Goal: Answer question/provide support

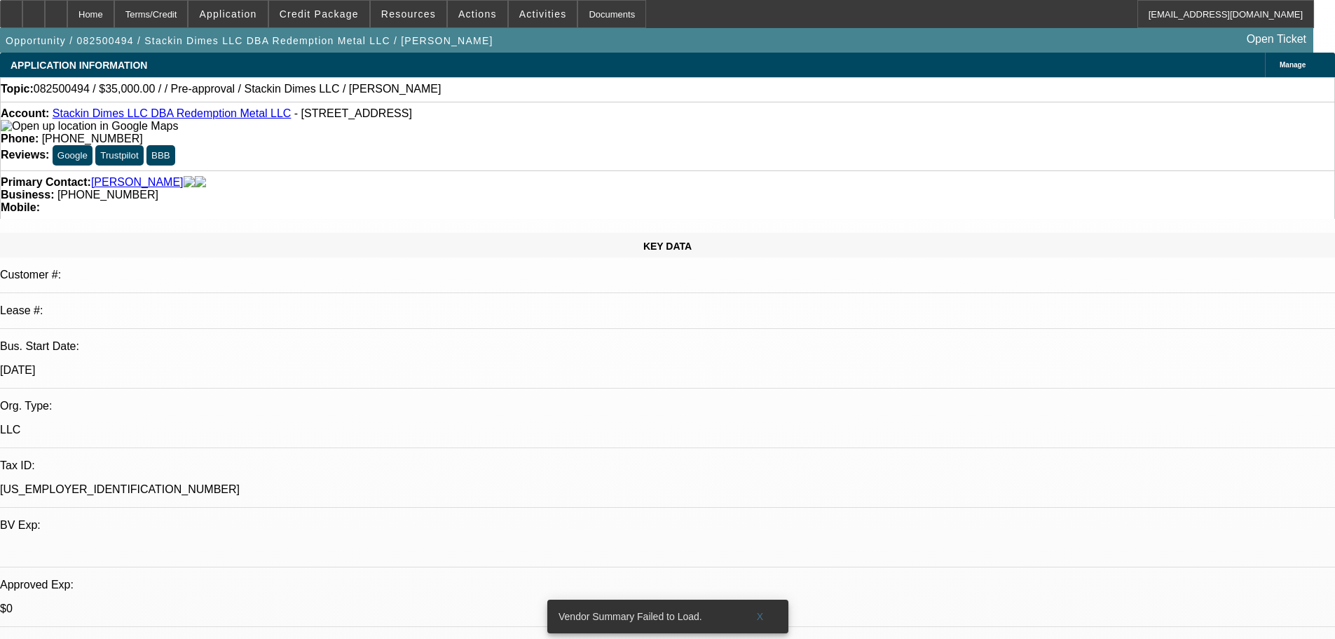
select select "0"
select select "2"
select select "0.1"
select select "4"
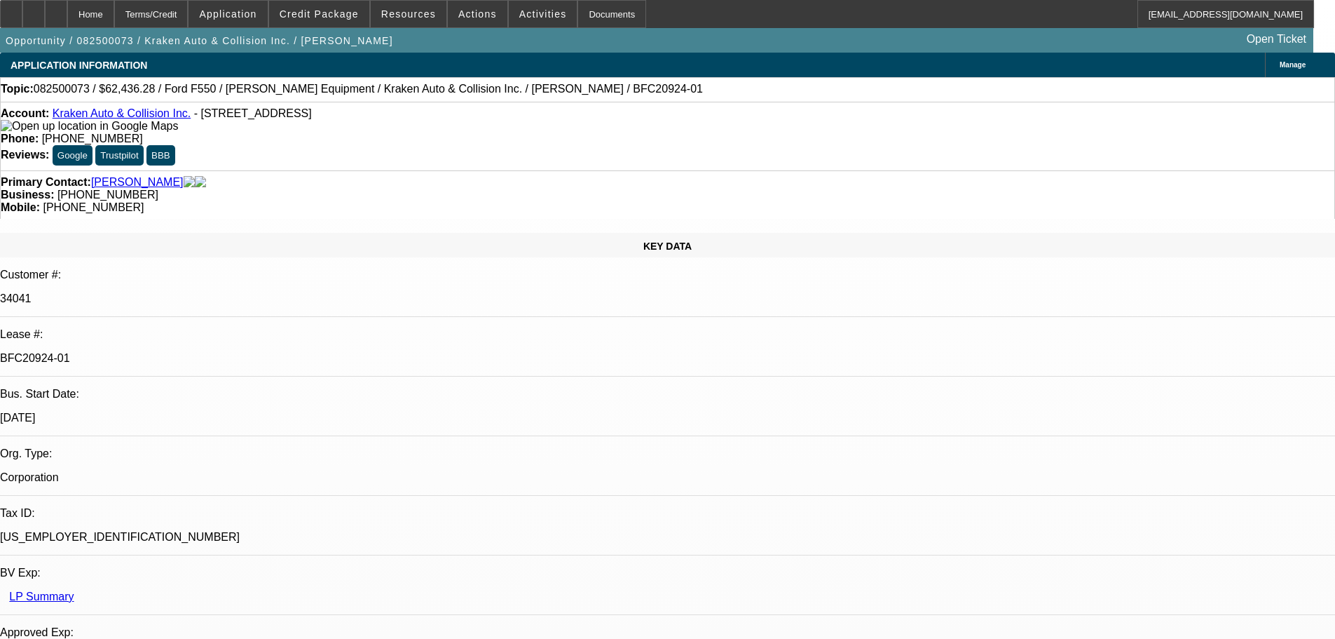
select select "0"
select select "3"
select select "0.1"
select select "4"
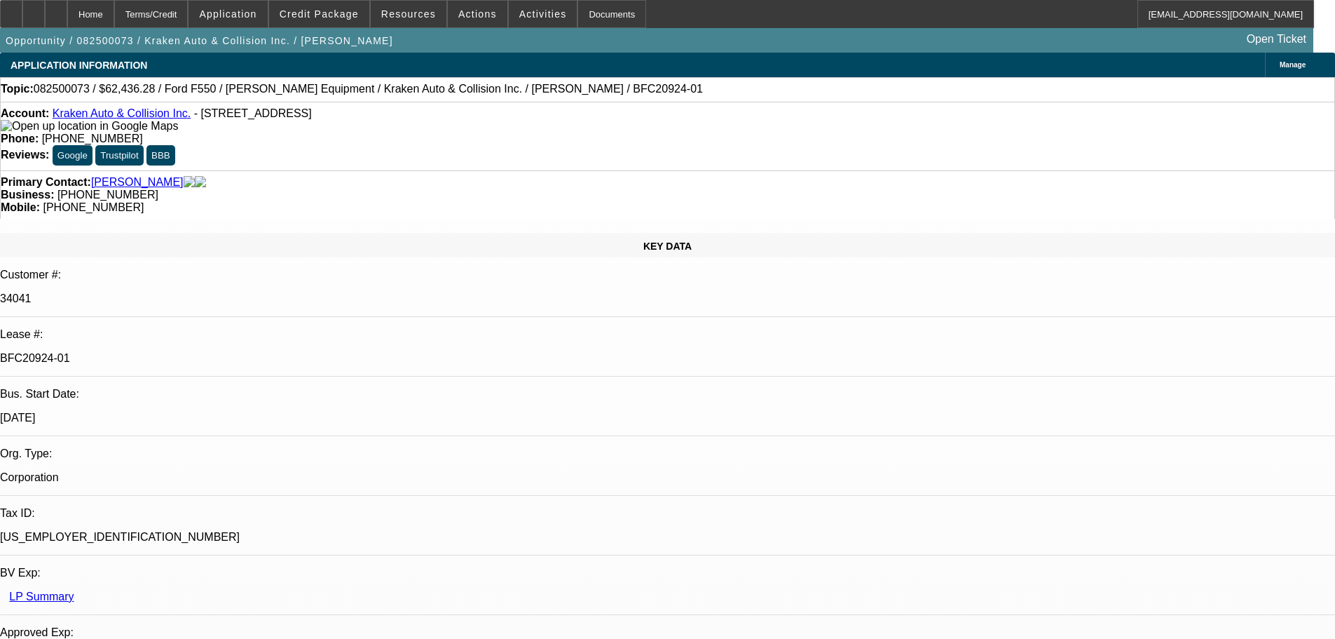
select select "0"
select select "0.1"
select select "4"
select select "0"
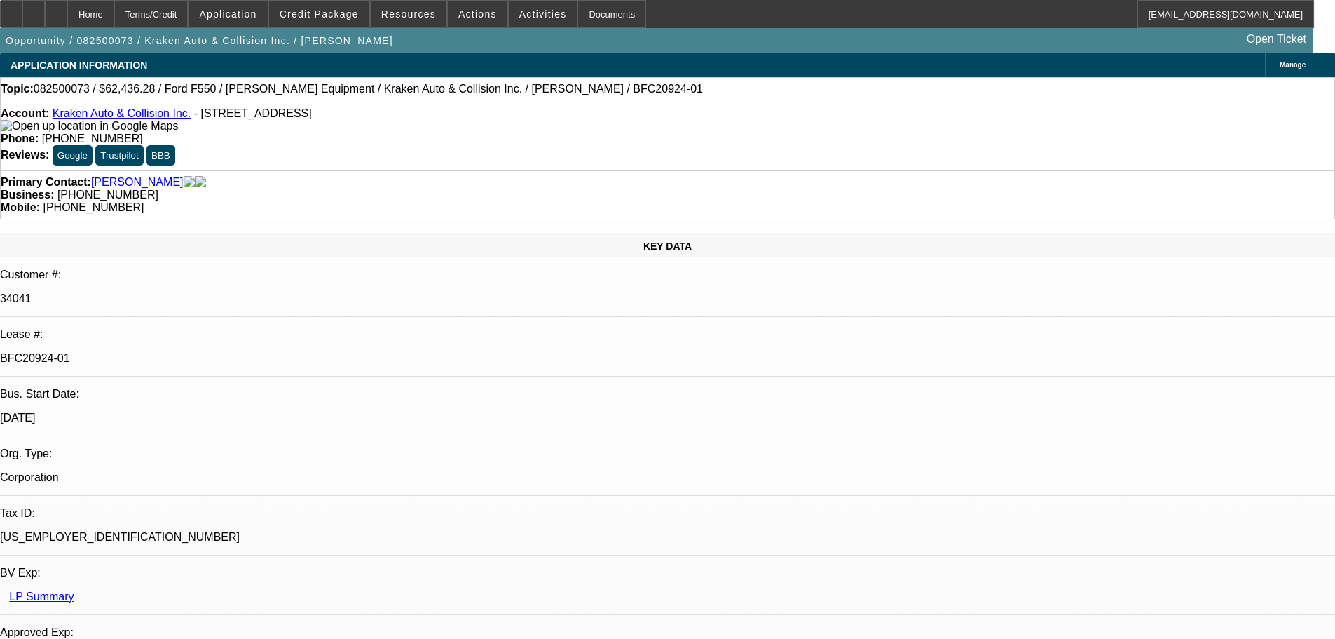
select select "0"
select select "0.1"
select select "4"
select select "0"
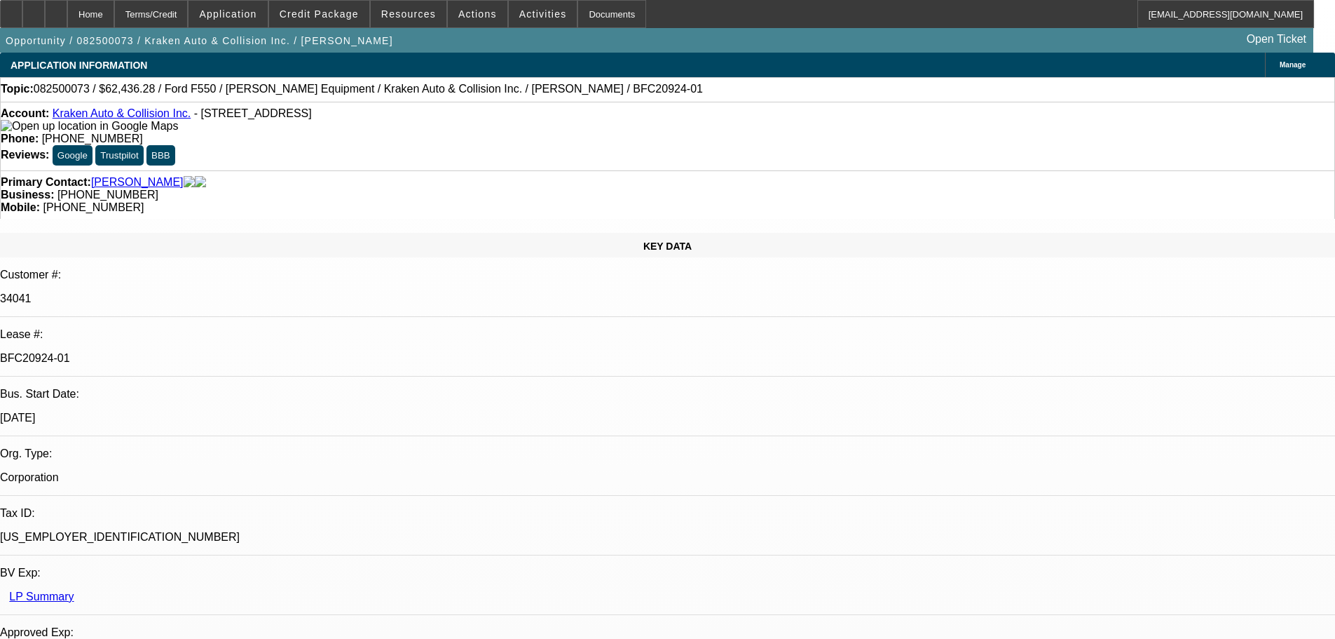
select select "0.1"
select select "4"
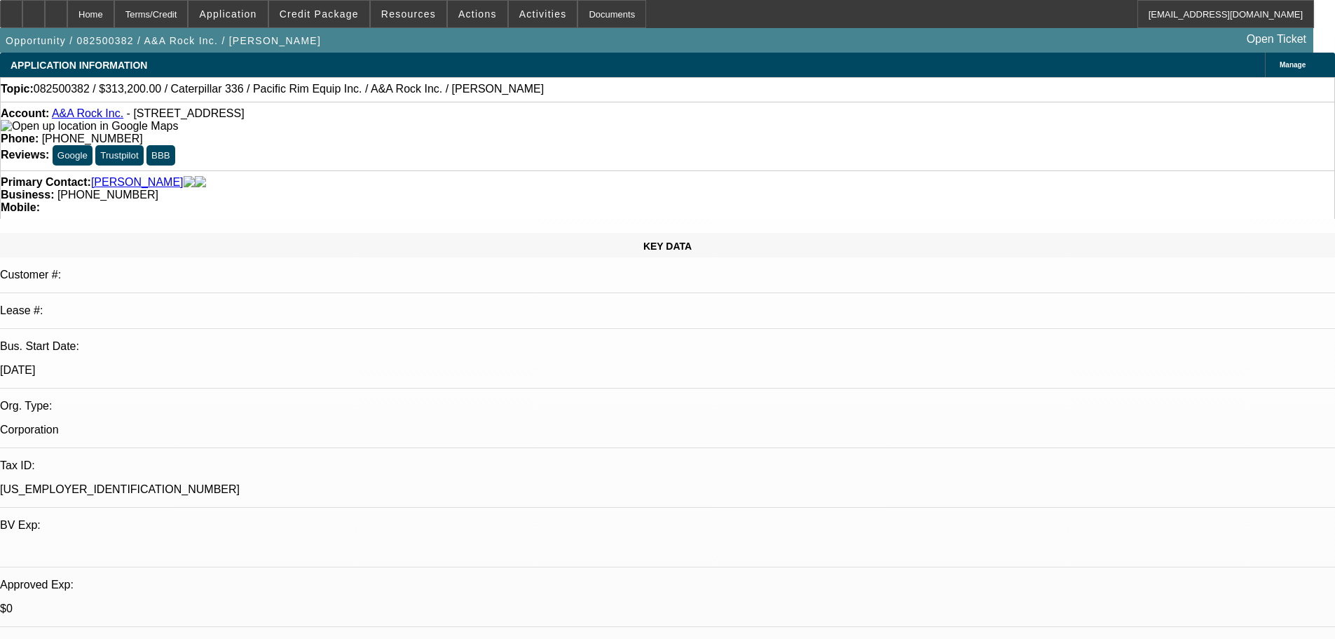
select select "0"
select select "2"
select select "0"
select select "6"
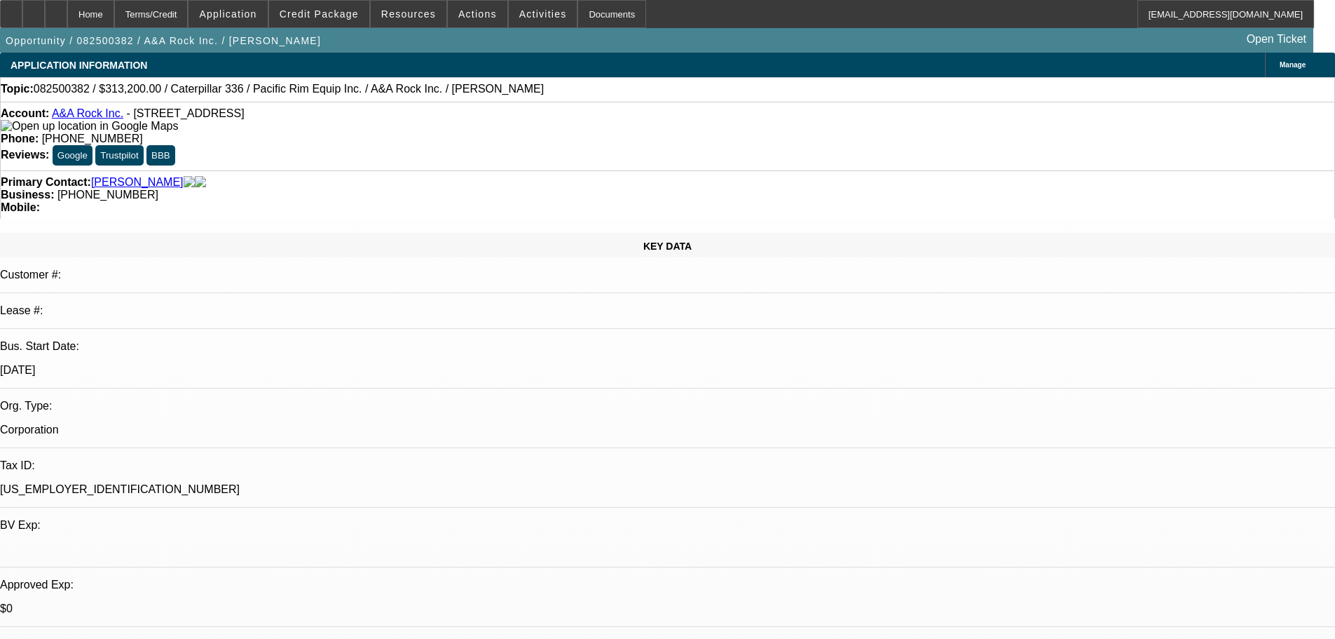
select select "0"
select select "2"
select select "0"
select select "6"
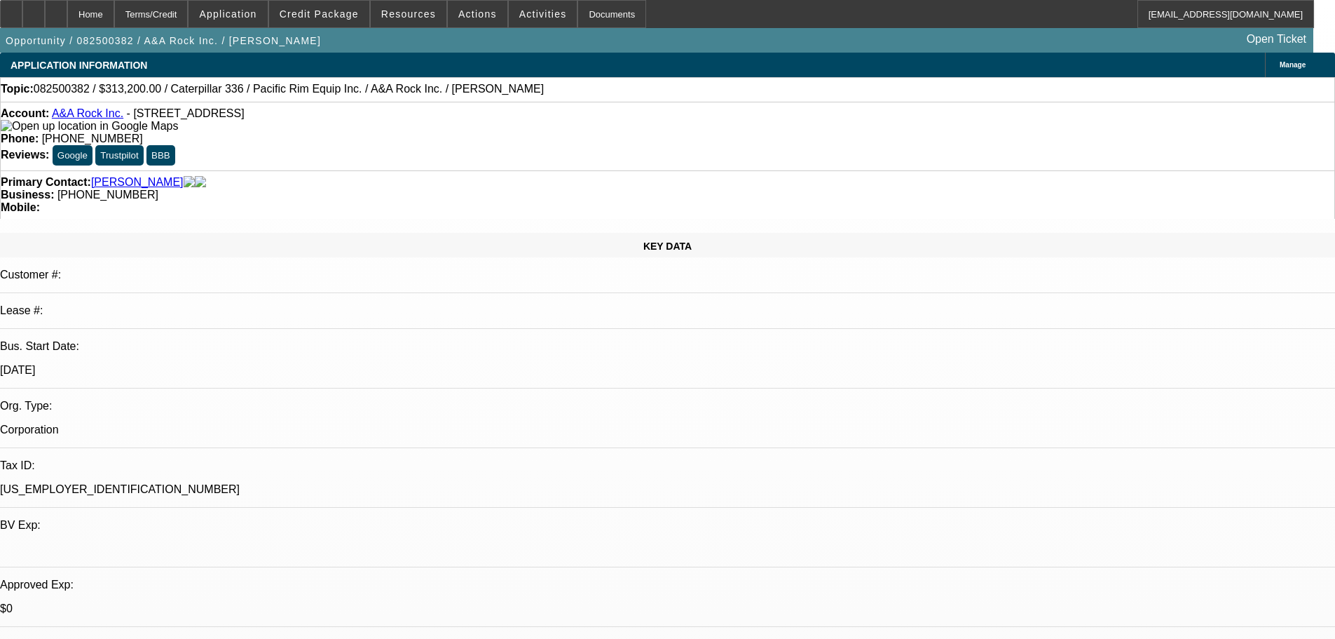
select select "0"
select select "2"
select select "0"
select select "6"
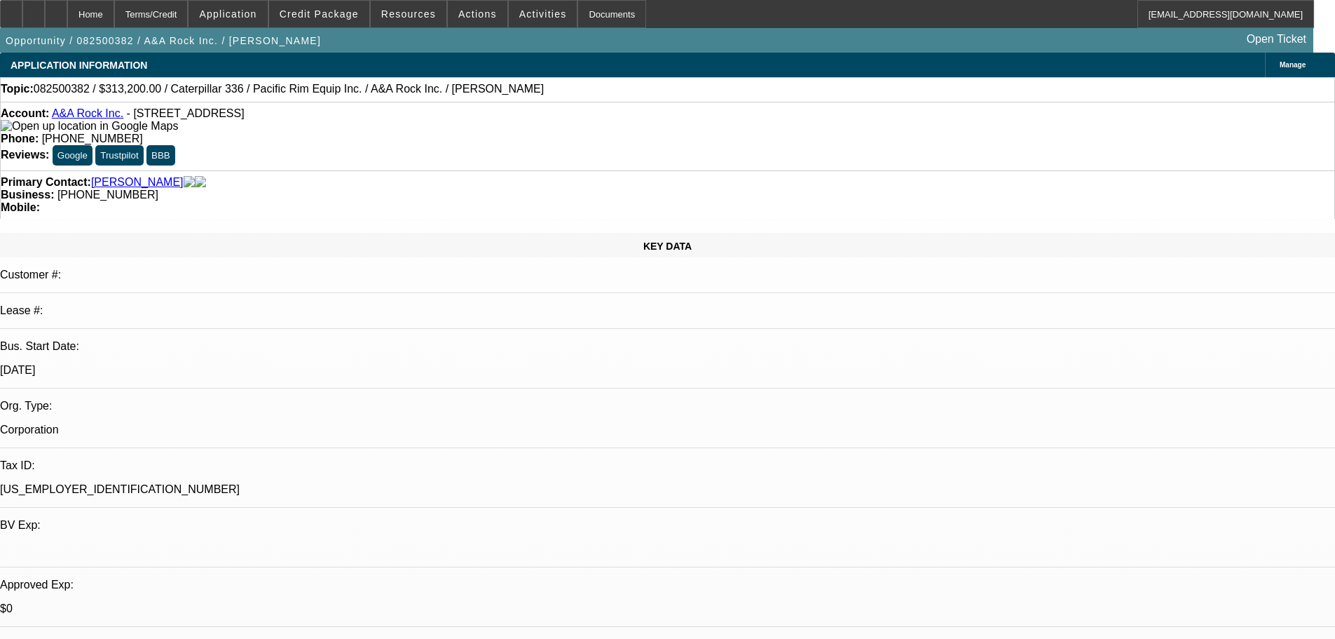
click at [97, 113] on link "A&A Rock Inc." at bounding box center [88, 113] width 72 height 12
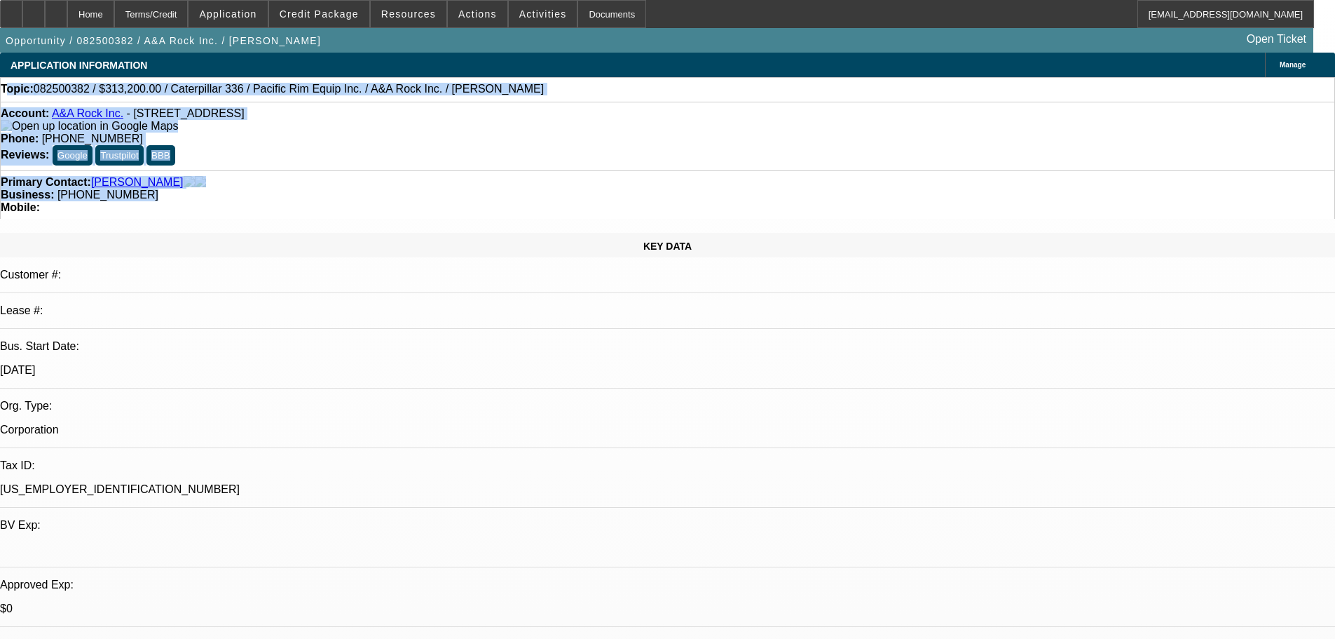
drag, startPoint x: 595, startPoint y: 150, endPoint x: 25, endPoint y: 93, distance: 573.5
click at [503, 84] on div "Topic: 082500382 / $313,200.00 / Caterpillar 336 / Pacific Rim Equip Inc. / A&A…" at bounding box center [668, 89] width 1334 height 13
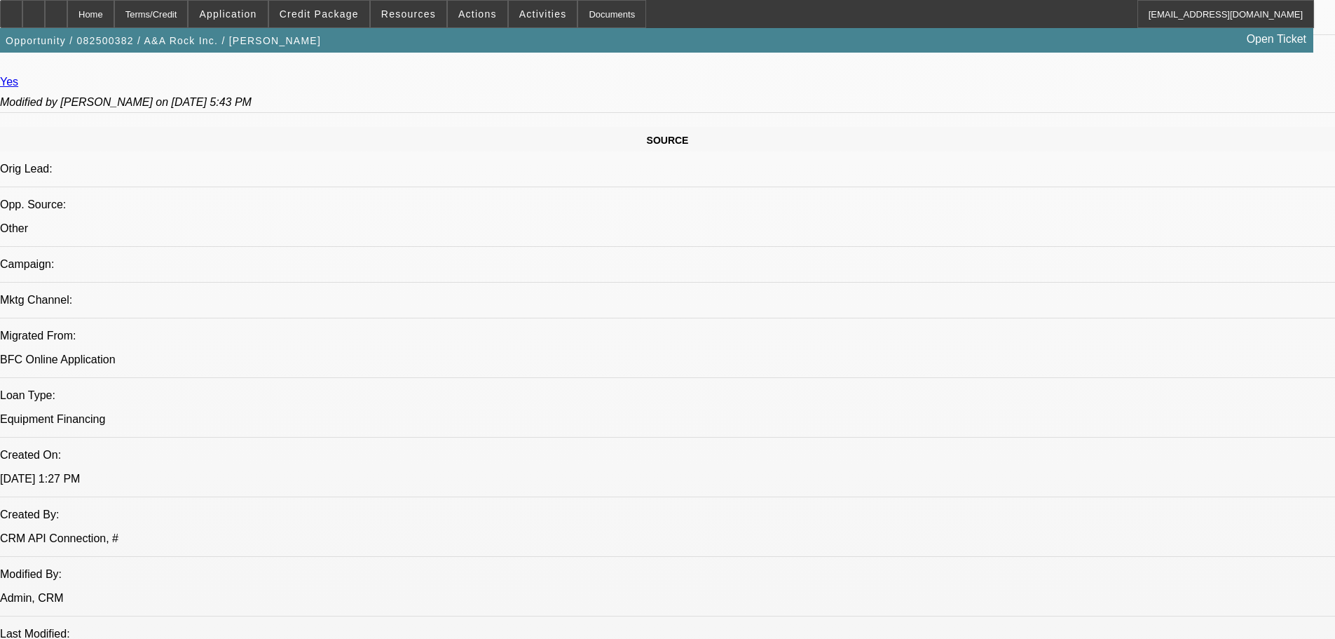
scroll to position [1052, 0]
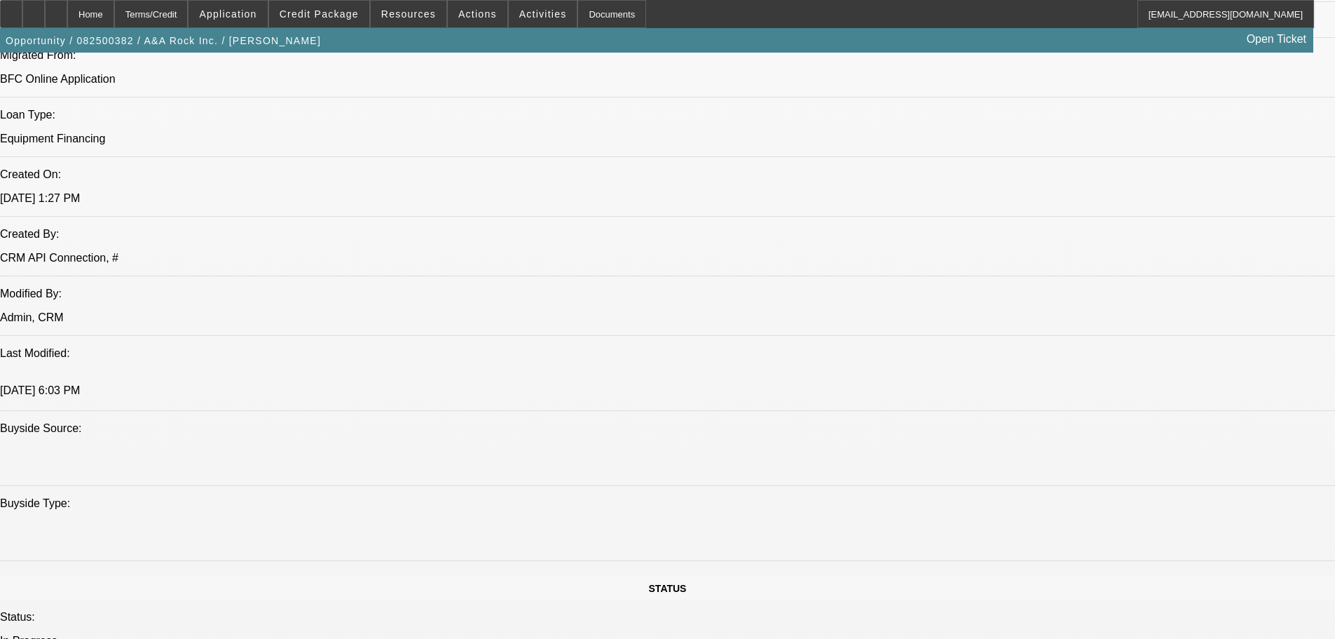
drag, startPoint x: 777, startPoint y: 399, endPoint x: 3, endPoint y: 227, distance: 793.5
drag, startPoint x: 108, startPoint y: 215, endPoint x: 871, endPoint y: 521, distance: 821.9
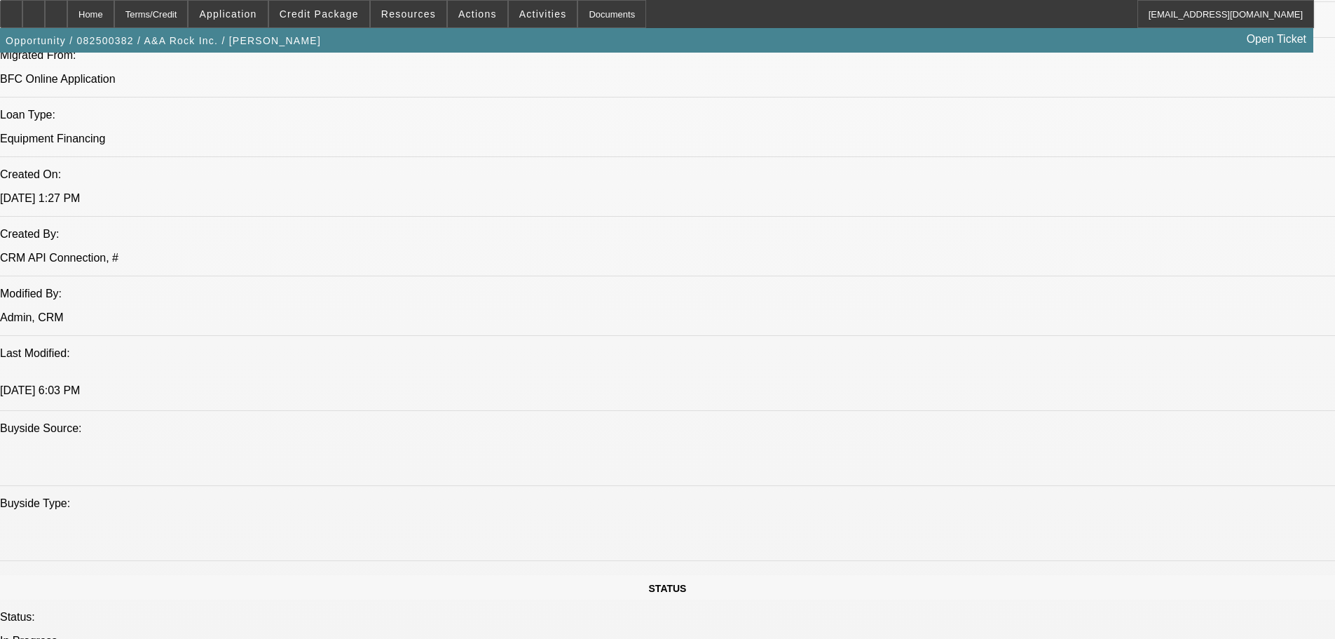
drag, startPoint x: 799, startPoint y: 544, endPoint x: 11, endPoint y: 183, distance: 866.7
drag, startPoint x: 41, startPoint y: 211, endPoint x: 871, endPoint y: 538, distance: 891.6
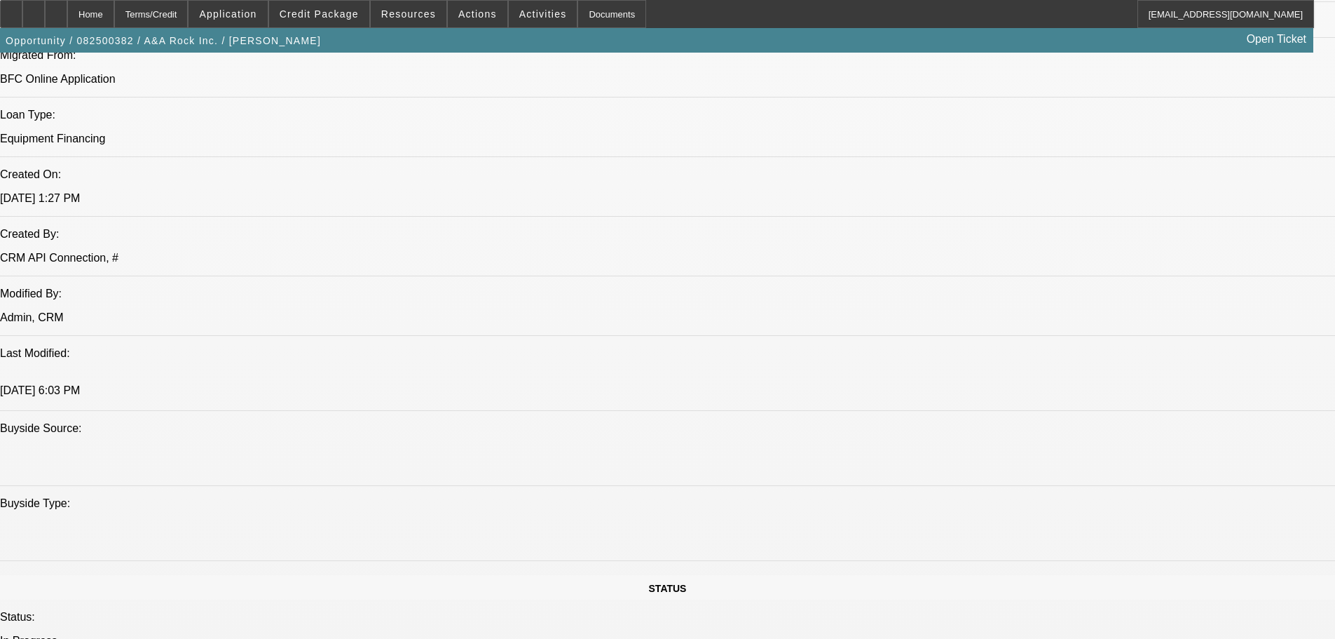
radio input "true"
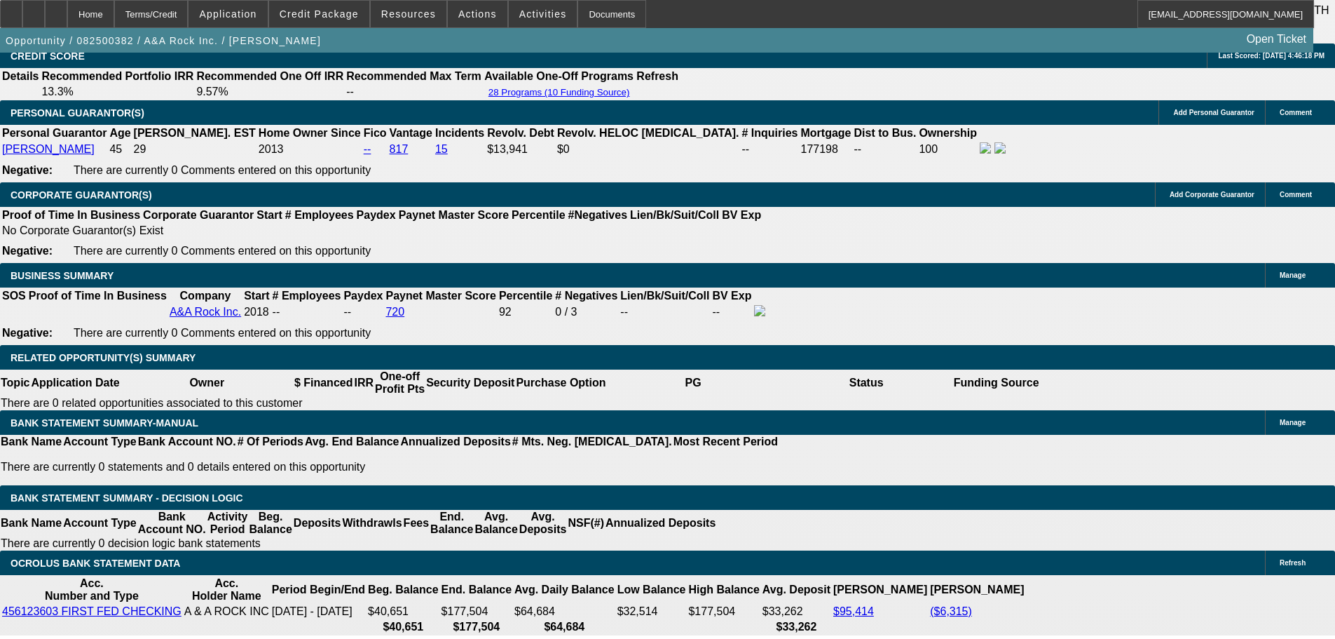
scroll to position [1893, 0]
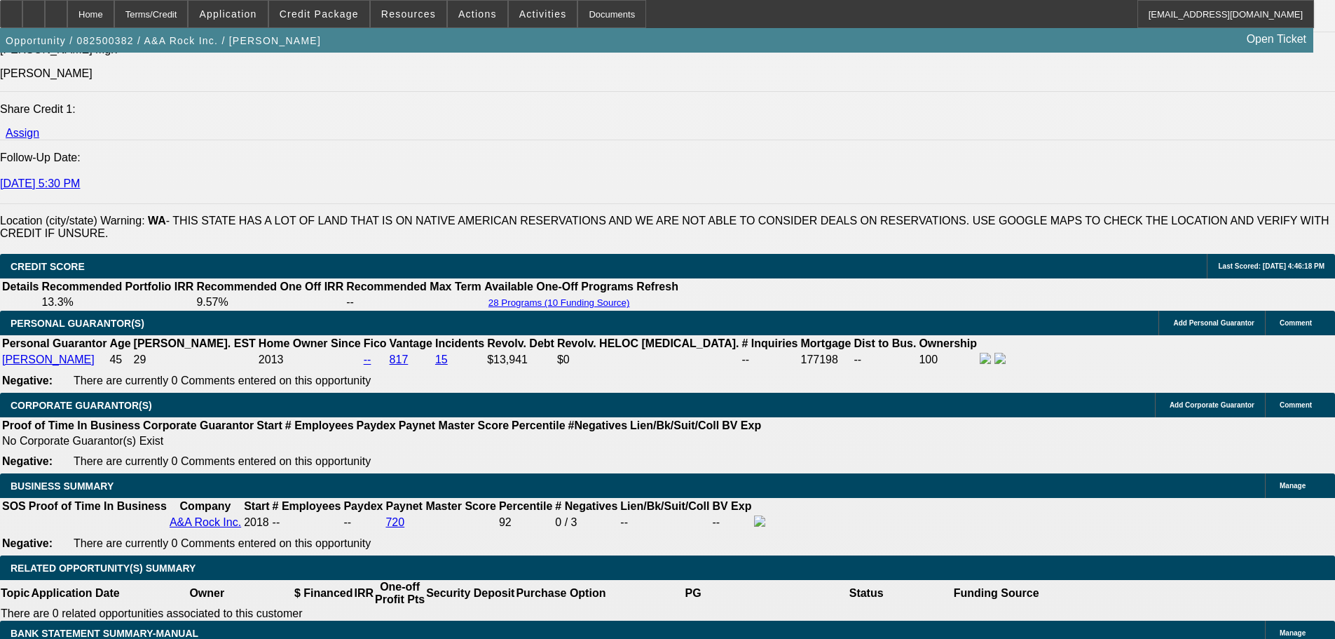
drag, startPoint x: 254, startPoint y: 224, endPoint x: 348, endPoint y: 463, distance: 257.1
drag, startPoint x: 261, startPoint y: 233, endPoint x: 365, endPoint y: 444, distance: 235.1
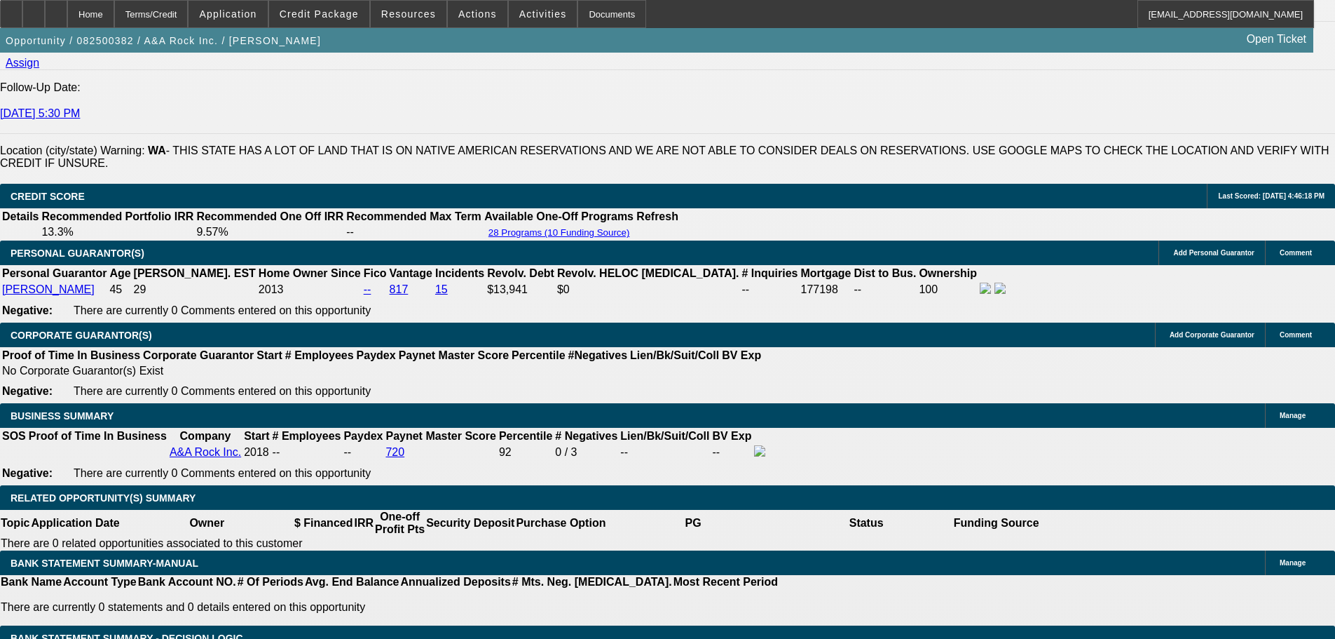
type textarea "thinks he may be covered by local bank, they will pay him before shipping. Will…"
radio input "true"
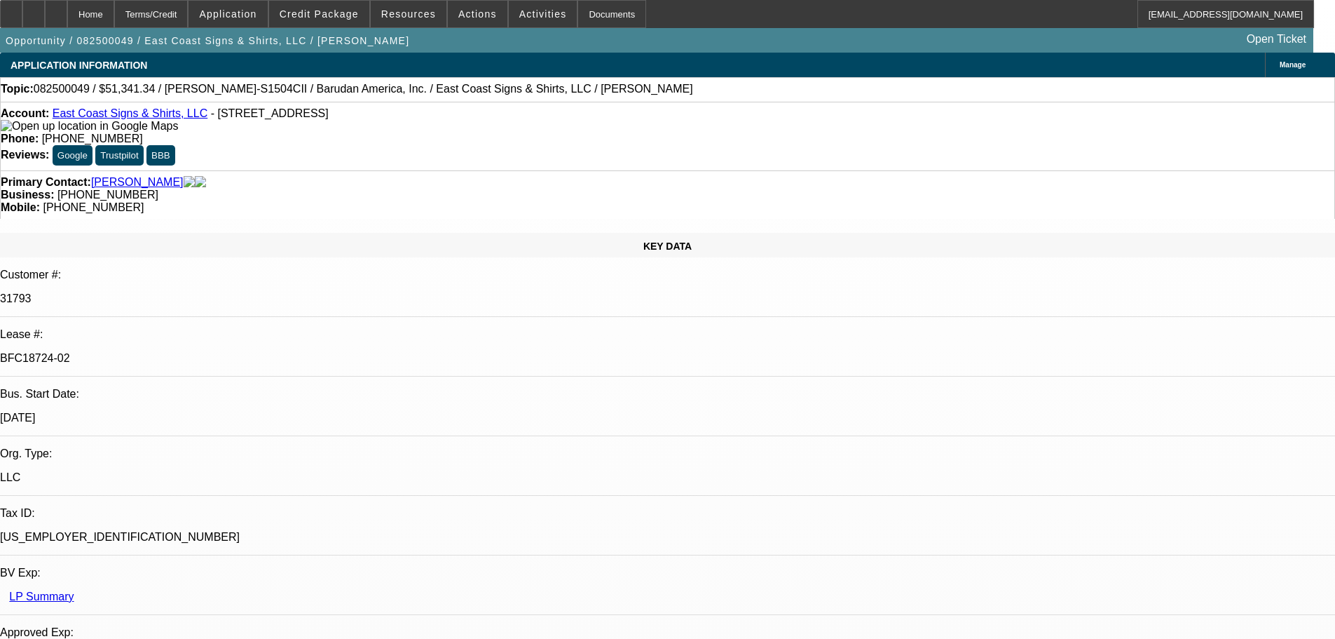
select select "0"
select select "2"
select select "0"
select select "6"
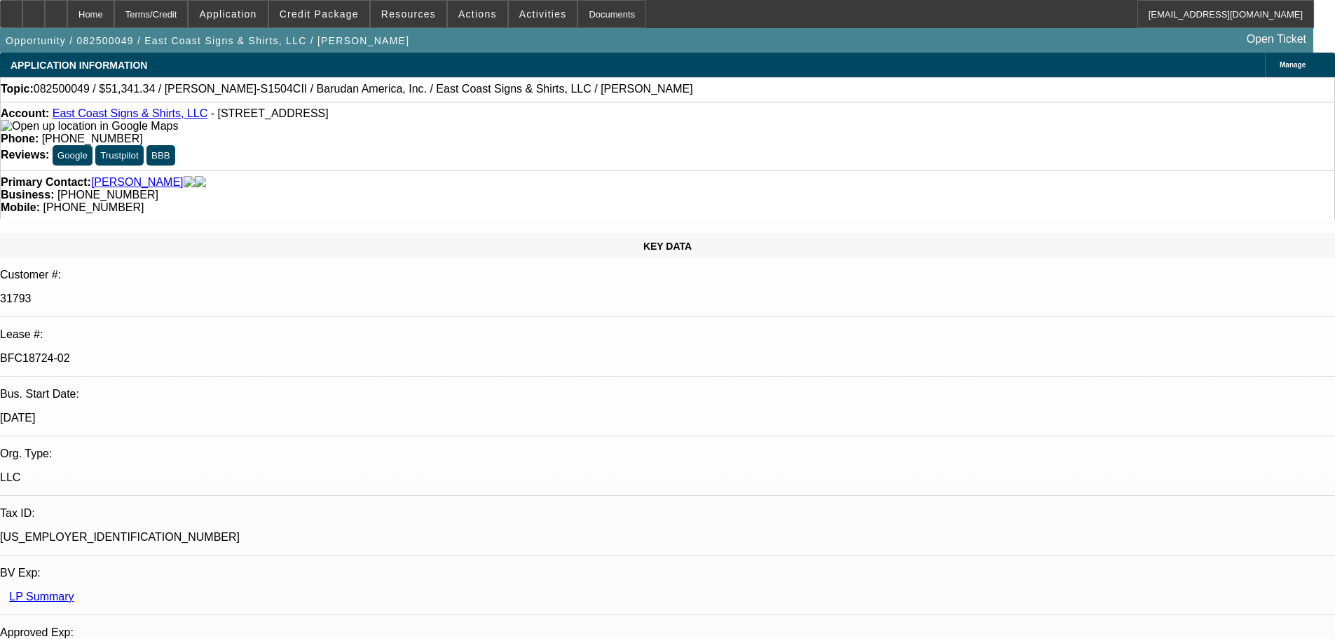
select select "0"
select select "2"
select select "0.1"
select select "4"
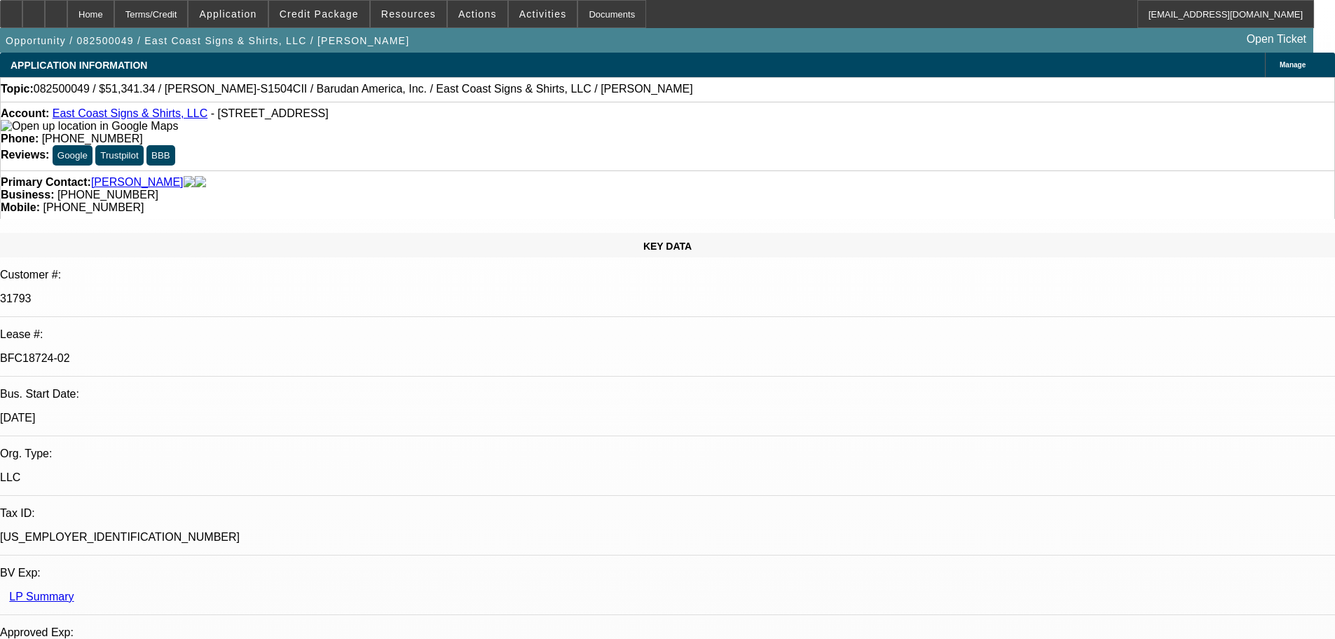
select select "0"
select select "2"
select select "0.1"
select select "4"
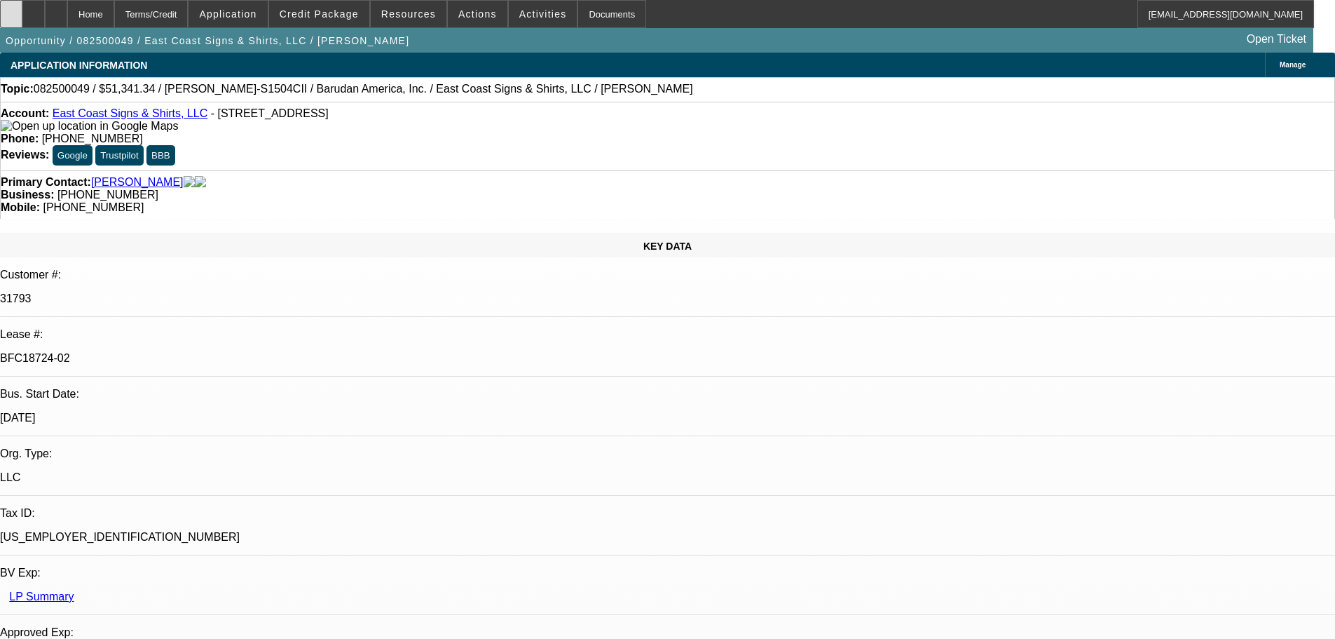
click at [22, 8] on div at bounding box center [11, 14] width 22 height 28
click at [102, 113] on link "East Coast Signs & Shirts, LLC" at bounding box center [130, 113] width 155 height 12
click at [22, 9] on div at bounding box center [11, 14] width 22 height 28
